Goal: Find specific page/section: Find specific page/section

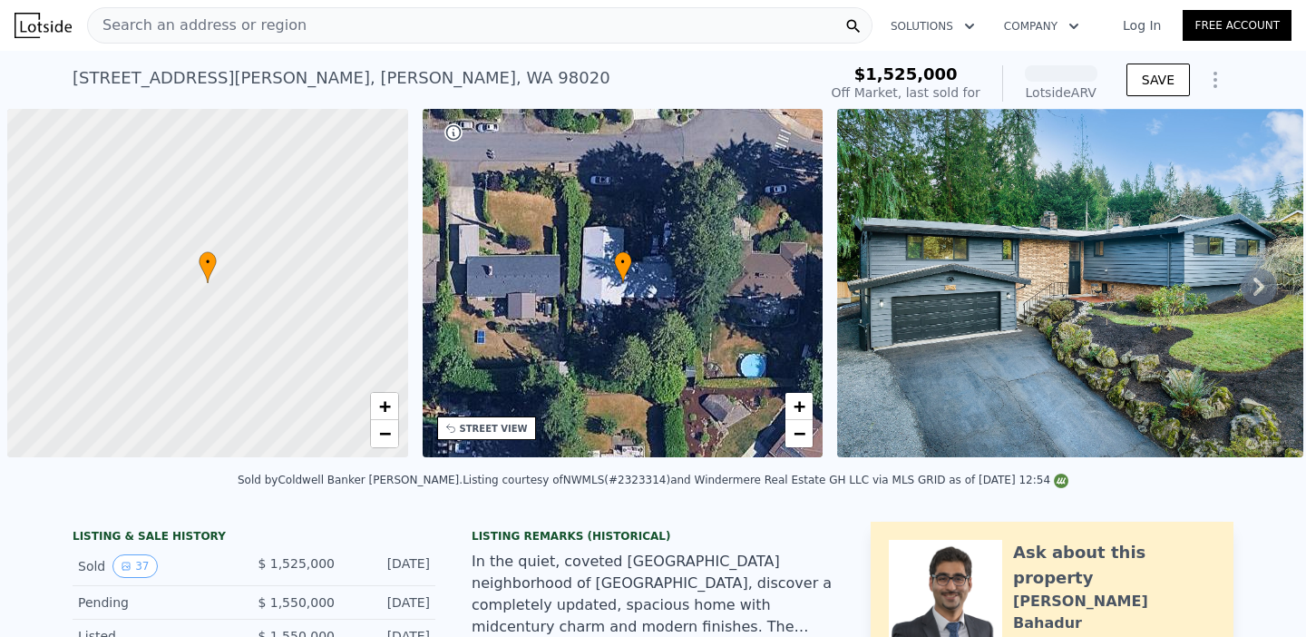
click at [430, 27] on div "Search an address or region" at bounding box center [479, 25] width 785 height 36
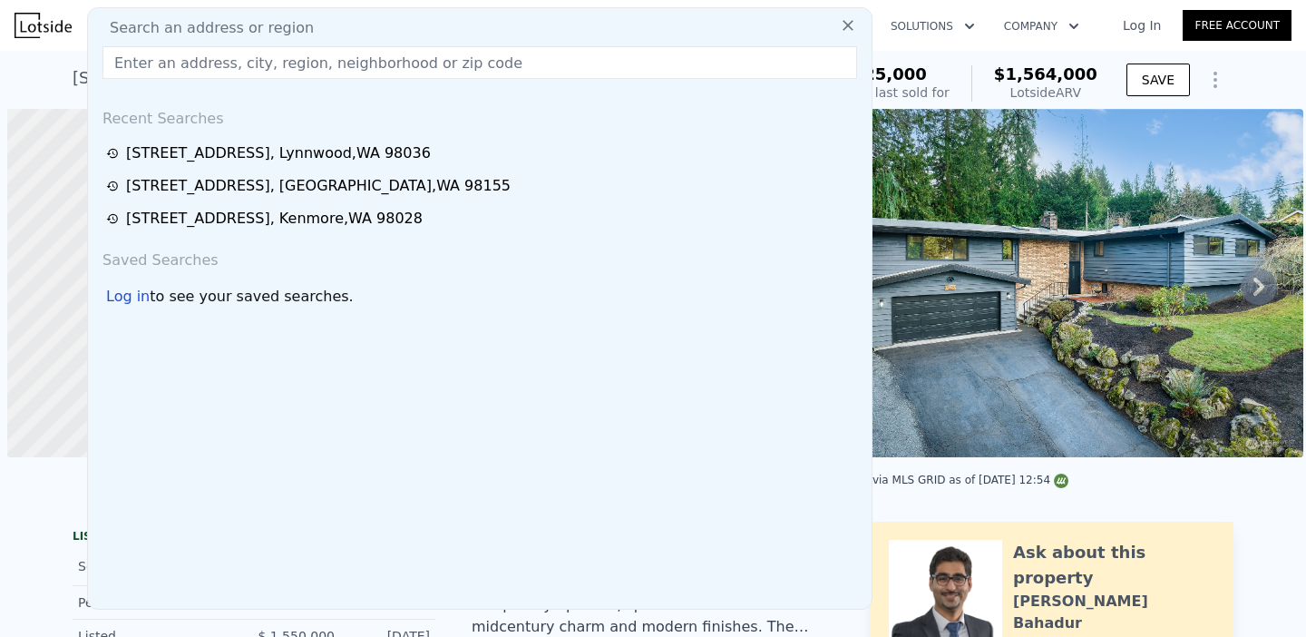
scroll to position [0, 7]
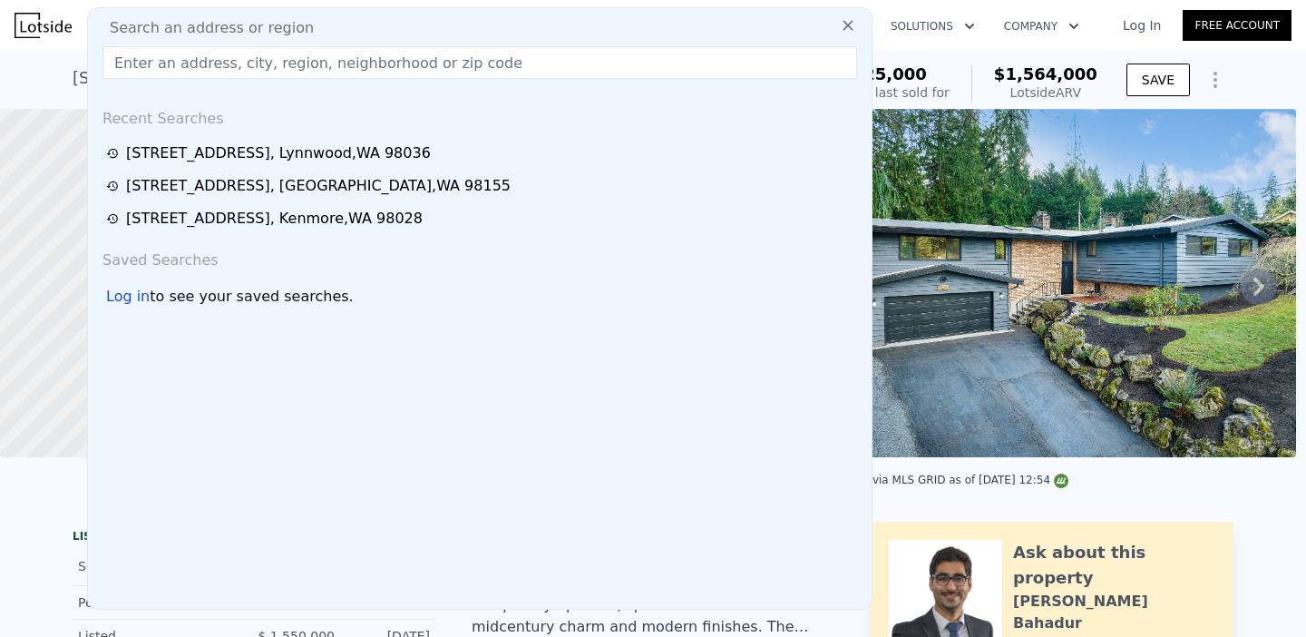
click at [374, 33] on div "Search an address or region" at bounding box center [479, 28] width 769 height 22
click at [356, 61] on input "text" at bounding box center [479, 62] width 754 height 33
paste input "[STREET_ADDRESS]"
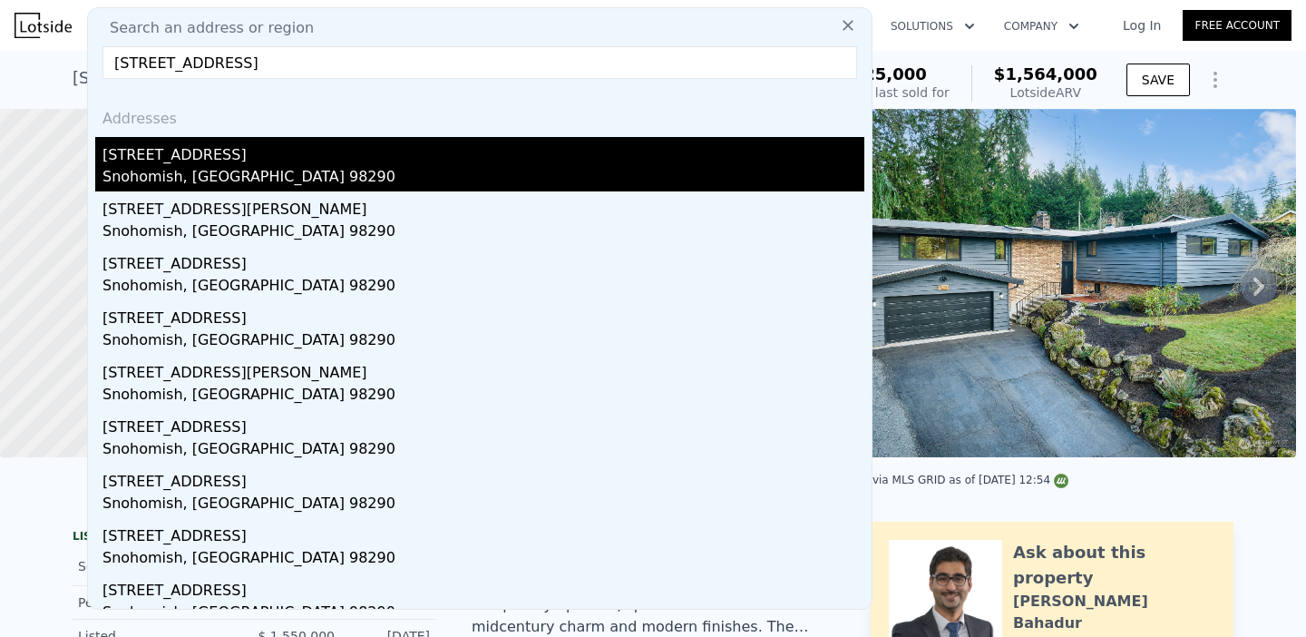
type input "[STREET_ADDRESS]"
click at [166, 158] on div "[STREET_ADDRESS]" at bounding box center [483, 151] width 762 height 29
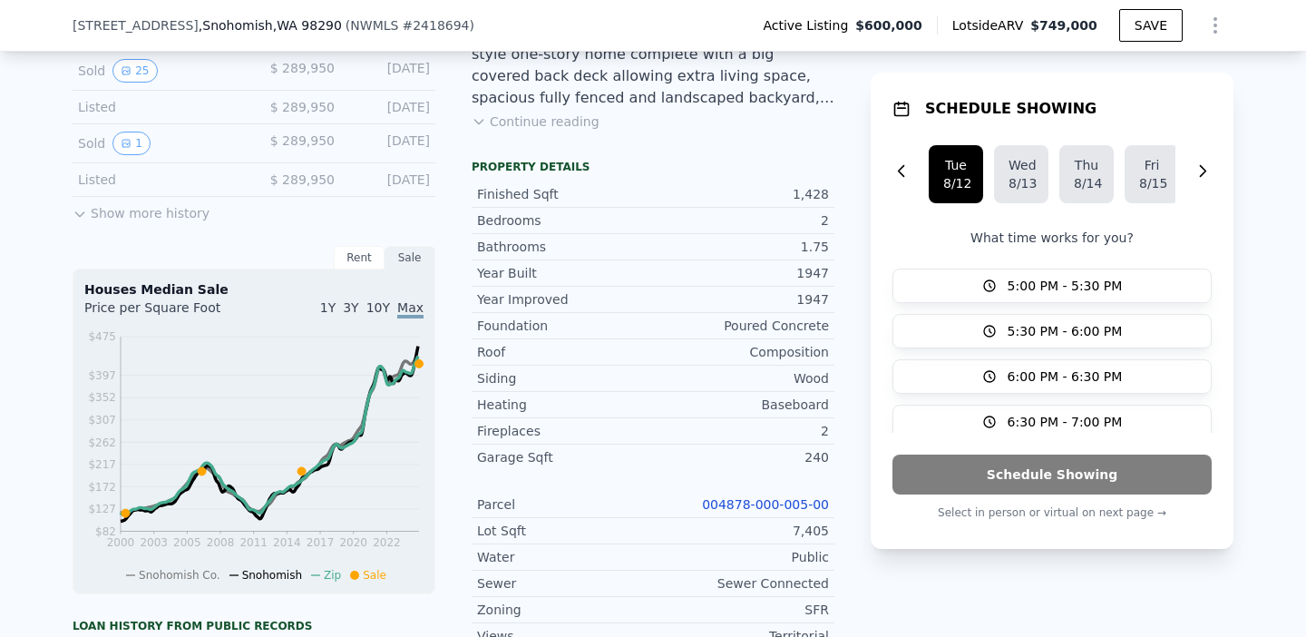
scroll to position [434, 0]
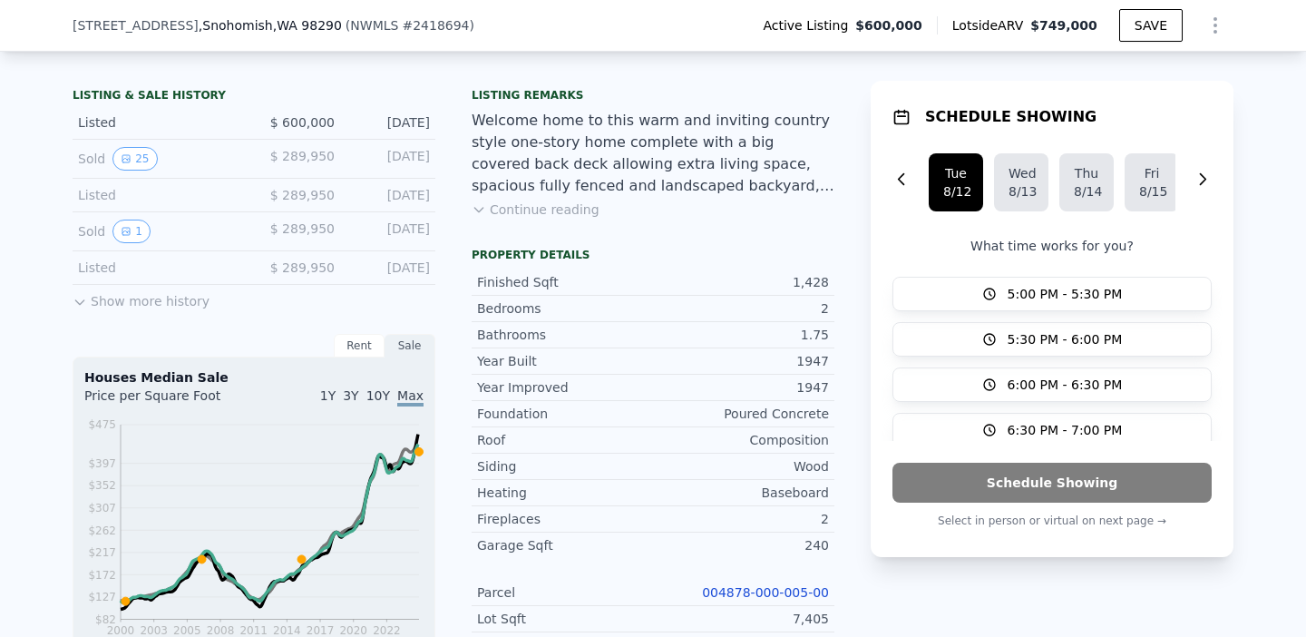
click at [559, 209] on button "Continue reading" at bounding box center [536, 209] width 128 height 18
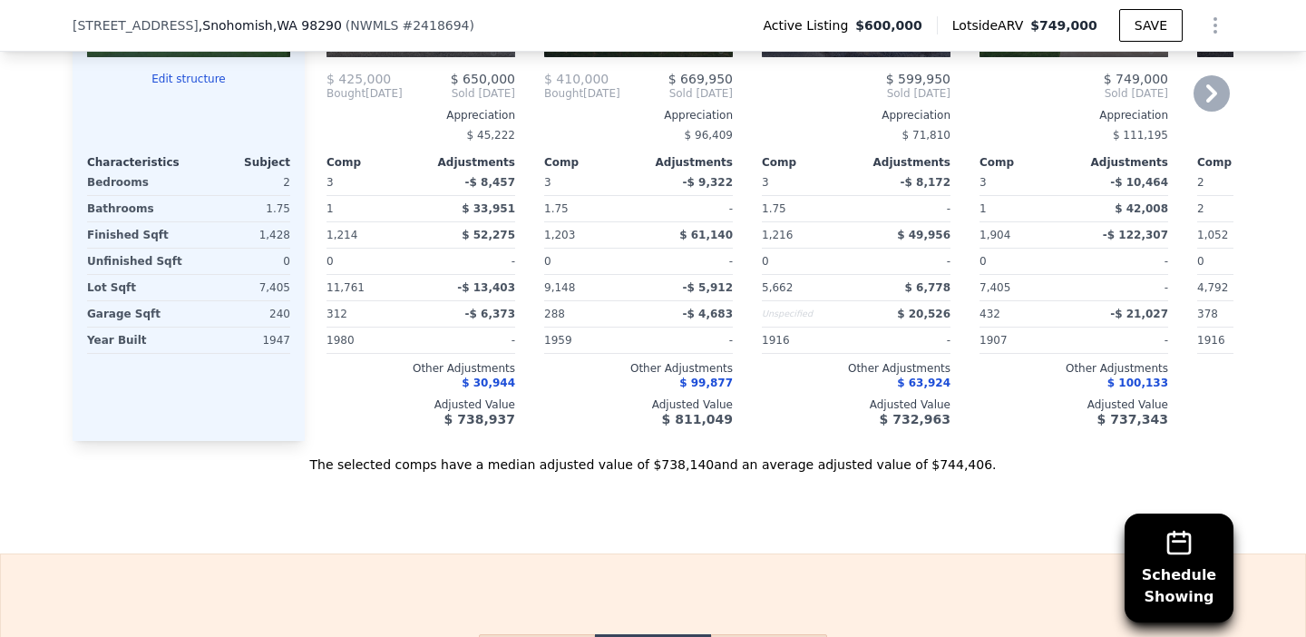
scroll to position [2887, 0]
